Goal: Transaction & Acquisition: Download file/media

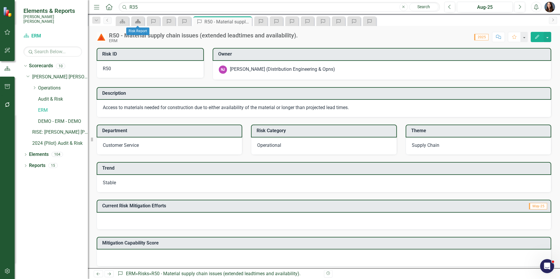
click at [142, 23] on link "Scorecard" at bounding box center [138, 21] width 10 height 7
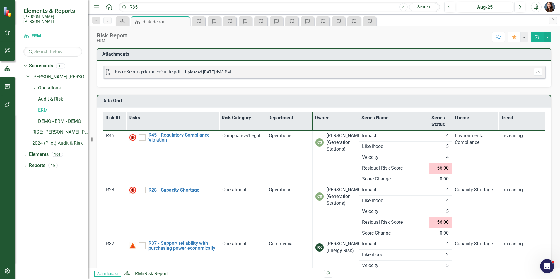
click at [468, 121] on th "Theme" at bounding box center [475, 121] width 47 height 18
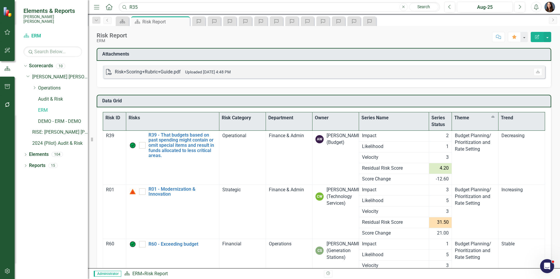
checkbox input "true"
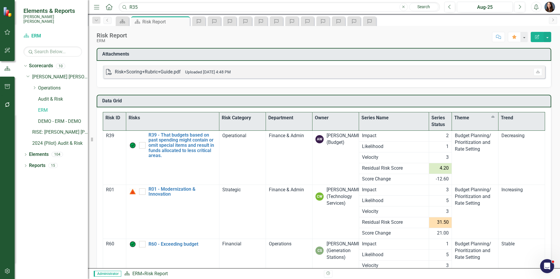
checkbox input "false"
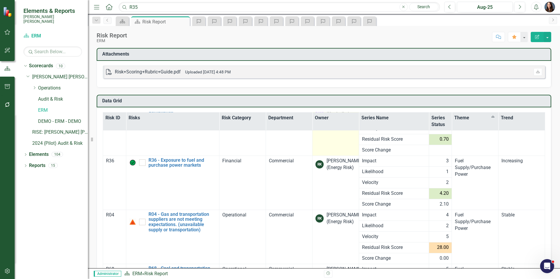
scroll to position [2313, 0]
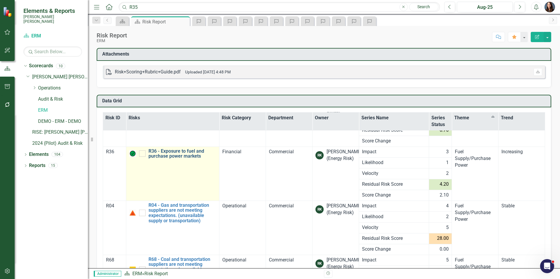
click at [190, 153] on link "R36 - Exposure to fuel and purchase power markets" at bounding box center [182, 154] width 68 height 10
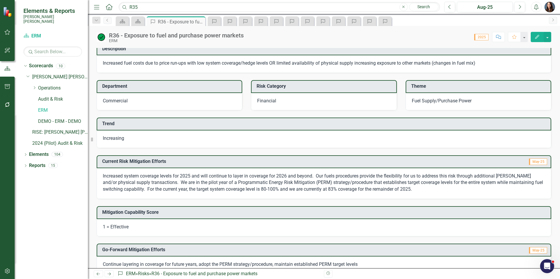
scroll to position [59, 0]
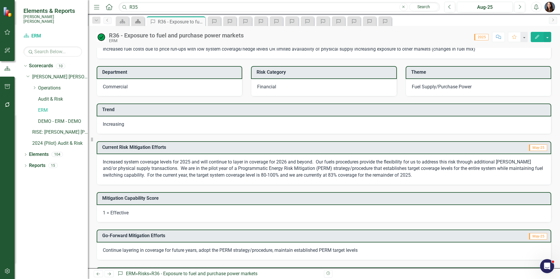
click at [136, 21] on icon "Scorecard" at bounding box center [138, 21] width 6 height 5
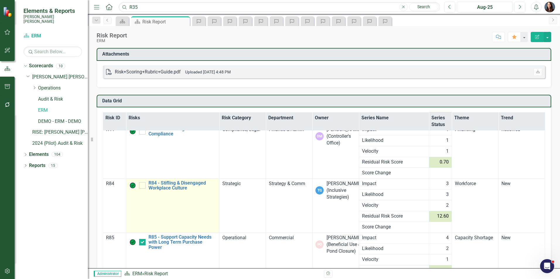
scroll to position [4450, 0]
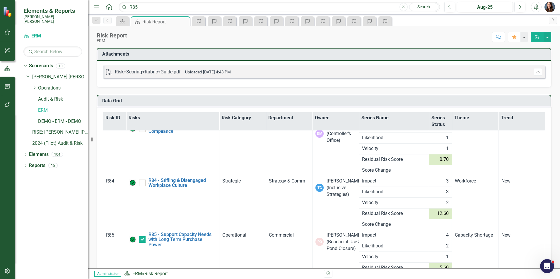
click at [457, 121] on th "Theme" at bounding box center [475, 121] width 47 height 18
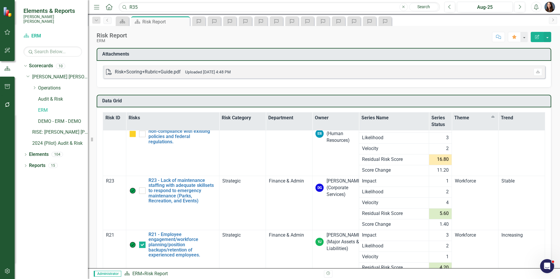
checkbox input "true"
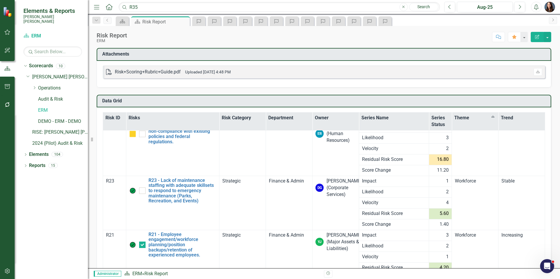
checkbox input "false"
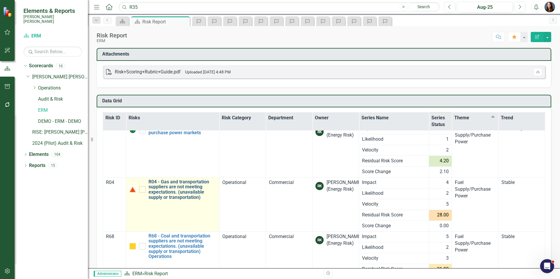
scroll to position [2346, 0]
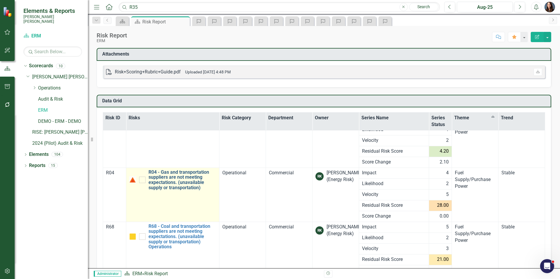
click at [174, 170] on link "R04 - Gas and transportation suppliers are not meeting expectations. (unavailab…" at bounding box center [182, 180] width 68 height 20
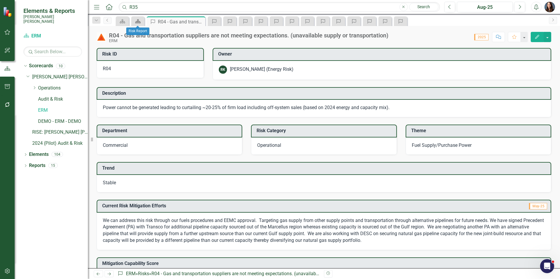
click at [138, 21] on icon at bounding box center [137, 21] width 5 height 4
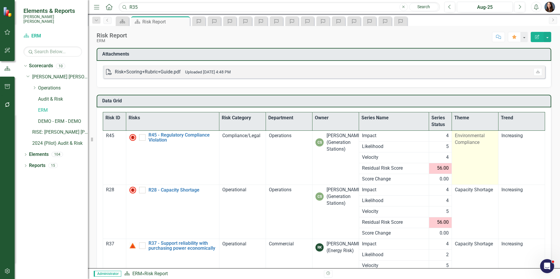
click at [467, 137] on span "Environmental Compliance" at bounding box center [470, 139] width 30 height 12
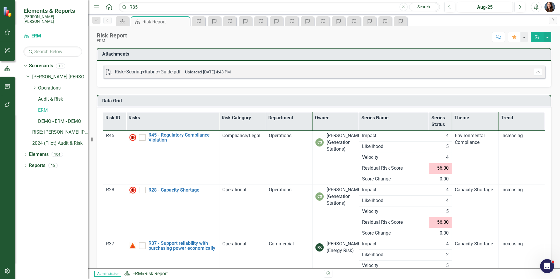
click at [464, 122] on th "Theme" at bounding box center [475, 121] width 47 height 18
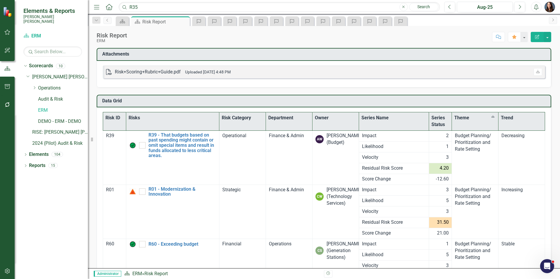
checkbox input "true"
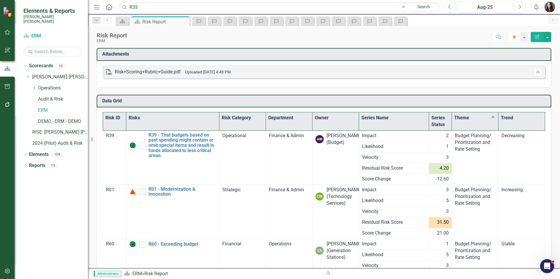
checkbox input "false"
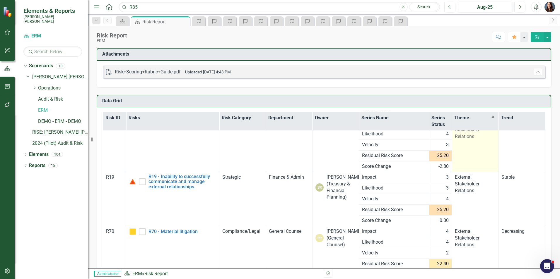
scroll to position [1464, 0]
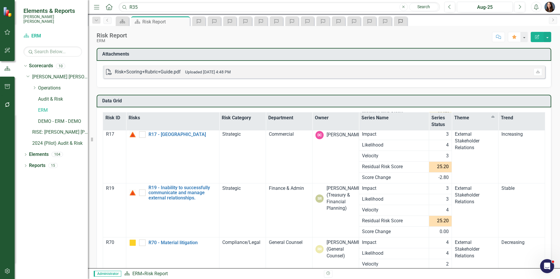
click at [404, 21] on link "Risk" at bounding box center [400, 21] width 10 height 7
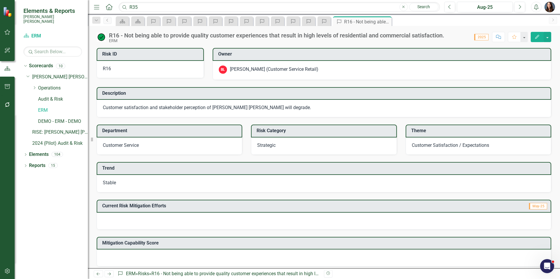
click at [0, 0] on icon "Close" at bounding box center [0, 0] width 0 height 0
click at [353, 20] on div "R20 - Not being able to offer conservation and energy efficiency programs for c…" at bounding box center [343, 21] width 31 height 7
click at [371, 21] on icon "Close" at bounding box center [370, 21] width 6 height 5
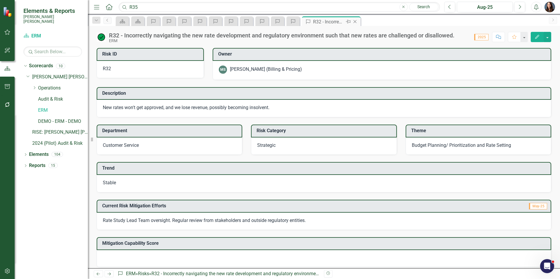
click at [339, 21] on div "R32 - Incorrectly navigating the new rate development and regulatory environmen…" at bounding box center [328, 21] width 31 height 7
click at [0, 0] on icon "Close" at bounding box center [0, 0] width 0 height 0
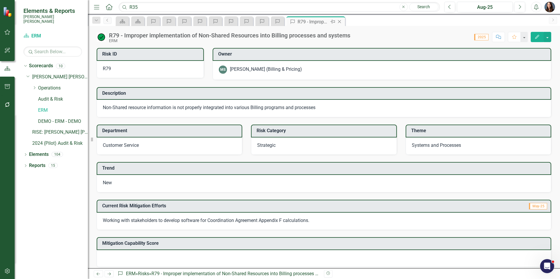
click at [308, 23] on div "R79 - Improper implementation of Non-Shared Resources into Billing processes an…" at bounding box center [312, 21] width 31 height 7
click at [0, 0] on icon "Close" at bounding box center [0, 0] width 0 height 0
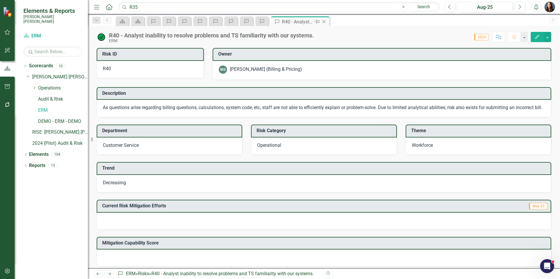
click at [303, 24] on div "R40 - Analyst inability to resolve problems and TS familiarity with our systems." at bounding box center [297, 21] width 31 height 7
click at [325, 21] on icon "Close" at bounding box center [324, 21] width 6 height 5
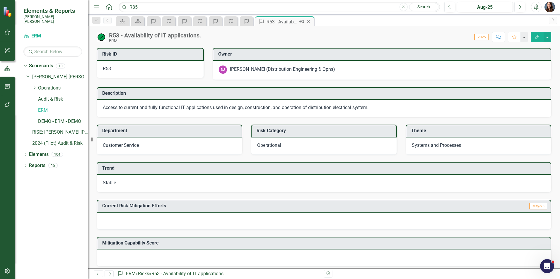
click at [292, 24] on div "R53 - Availability of IT applications." at bounding box center [281, 21] width 31 height 7
click at [308, 22] on icon "Close" at bounding box center [308, 21] width 6 height 5
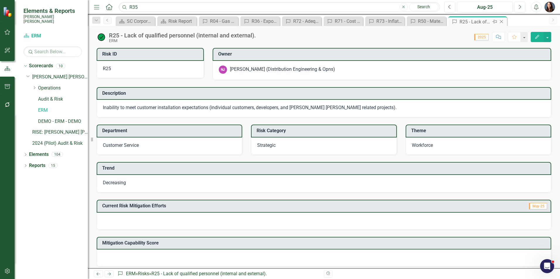
click at [476, 23] on div "R25 - Lack of qualified personnel (internal and external)." at bounding box center [474, 21] width 31 height 7
click at [502, 21] on icon "Close" at bounding box center [501, 21] width 6 height 5
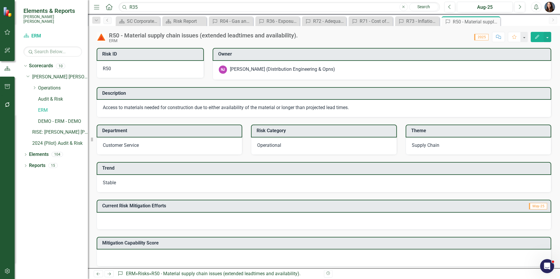
click at [0, 0] on icon "Close" at bounding box center [0, 0] width 0 height 0
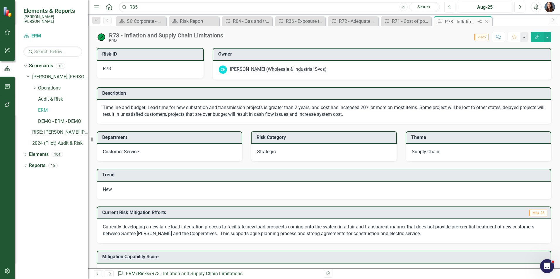
click at [464, 22] on div "R73 - Inflation and Supply Chain Limitations" at bounding box center [460, 21] width 31 height 7
click at [489, 20] on icon "Close" at bounding box center [487, 21] width 6 height 5
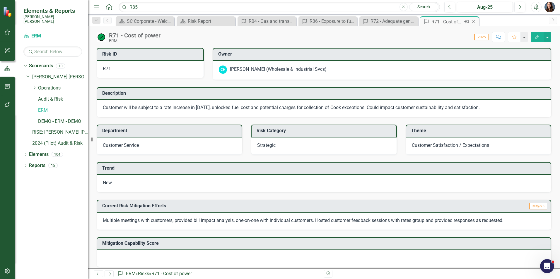
click at [451, 21] on div "R71 - Cost of power" at bounding box center [446, 21] width 31 height 7
click at [472, 22] on icon "Close" at bounding box center [473, 21] width 6 height 5
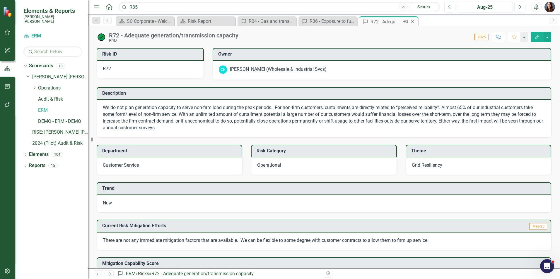
click at [396, 23] on div "R72 - Adequate generation/transmission capacity" at bounding box center [385, 21] width 31 height 7
click at [412, 21] on icon at bounding box center [412, 21] width 3 height 3
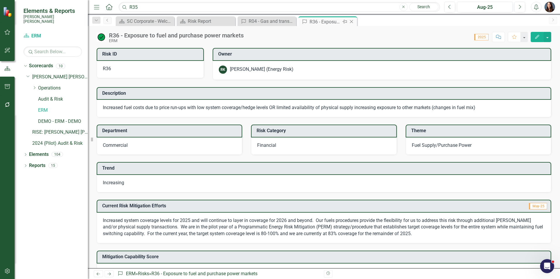
click at [332, 22] on div "R36 - Exposure to fuel and purchase power markets" at bounding box center [324, 21] width 31 height 7
click at [353, 22] on icon "Close" at bounding box center [351, 21] width 6 height 5
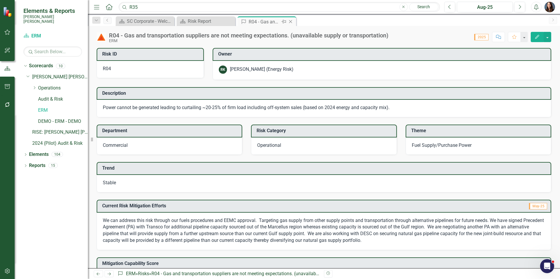
click at [276, 23] on div "R04 - Gas and transportation suppliers are not meeting expectations. (unavailab…" at bounding box center [264, 21] width 31 height 7
click at [292, 21] on icon "Close" at bounding box center [291, 21] width 6 height 5
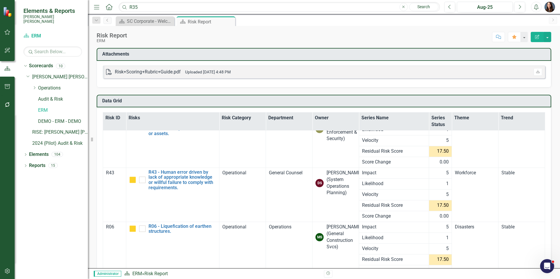
scroll to position [1435, 0]
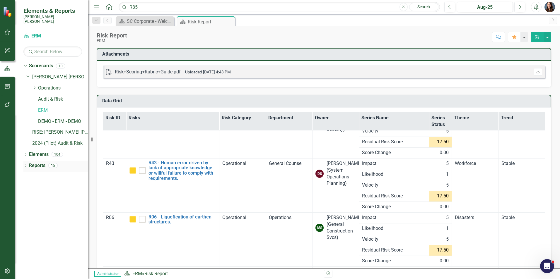
click at [26, 165] on icon at bounding box center [25, 166] width 1 height 3
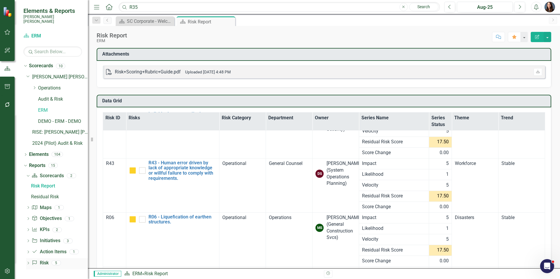
click at [29, 262] on icon at bounding box center [28, 263] width 1 height 3
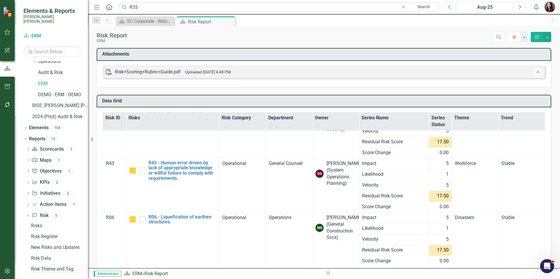
click at [45, 267] on div "Risk Theme and Tag" at bounding box center [59, 269] width 57 height 5
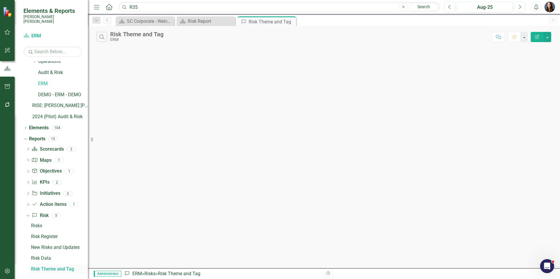
scroll to position [16, 0]
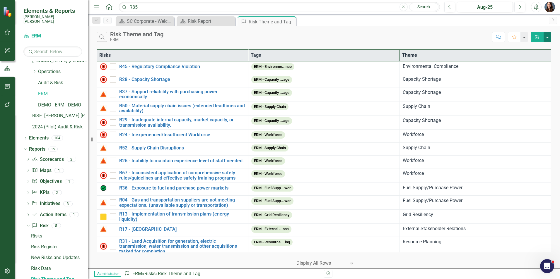
click at [547, 39] on button "button" at bounding box center [547, 37] width 8 height 10
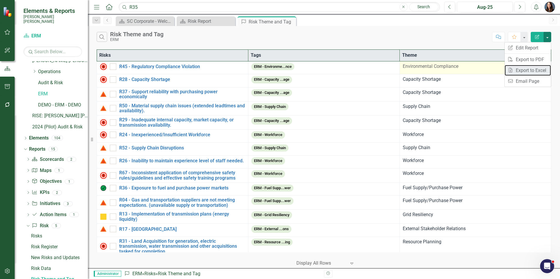
click at [525, 69] on link "Excel Export to Excel" at bounding box center [527, 70] width 46 height 11
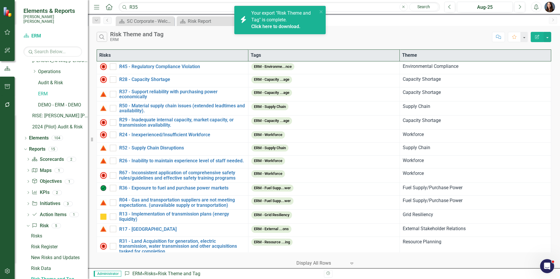
click at [274, 26] on link "Click here to download." at bounding box center [275, 27] width 49 height 6
